Goal: Register for event/course

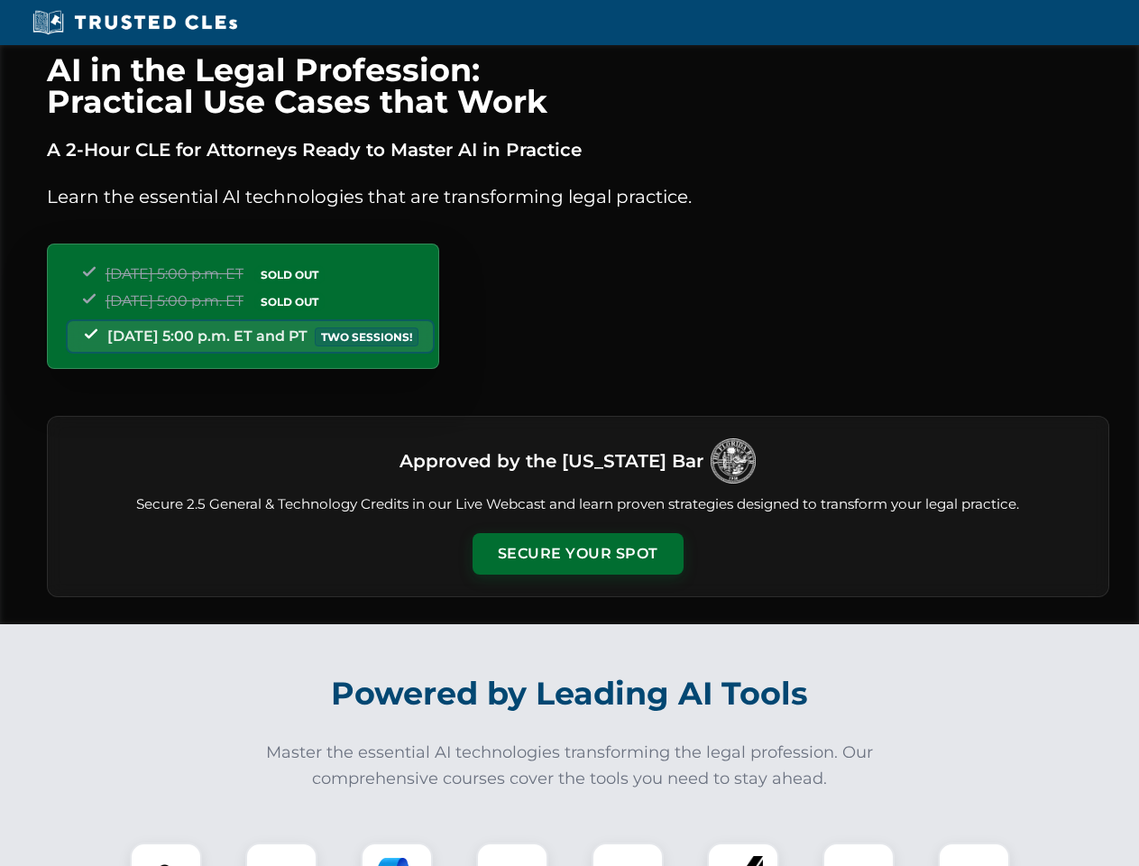
click at [577, 554] on button "Secure Your Spot" at bounding box center [578, 553] width 211 height 41
click at [166, 854] on img at bounding box center [166, 878] width 52 height 52
